Goal: Find specific page/section

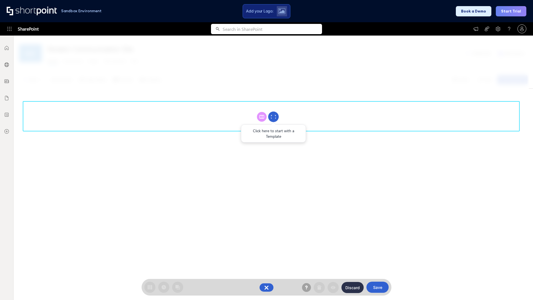
click at [274, 117] on circle at bounding box center [273, 117] width 11 height 11
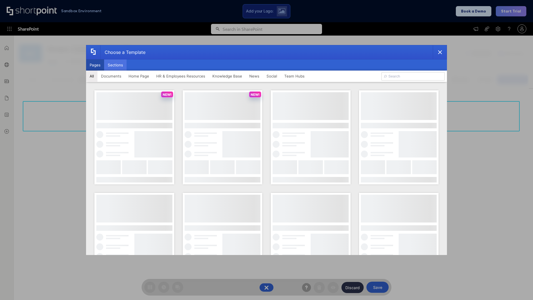
click at [115, 65] on button "Sections" at bounding box center [115, 64] width 23 height 11
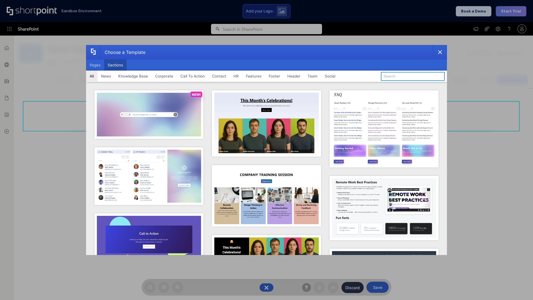
type input "Contact Us 1"
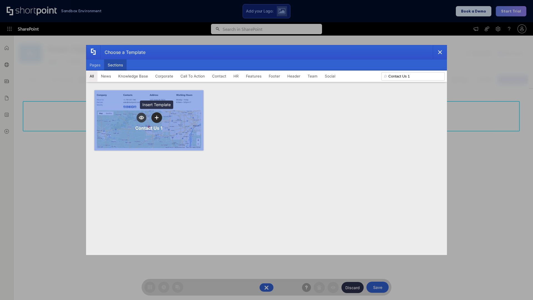
click at [157, 118] on icon "template selector" at bounding box center [157, 118] width 4 height 4
